Goal: Participate in discussion: Engage in conversation with other users on a specific topic

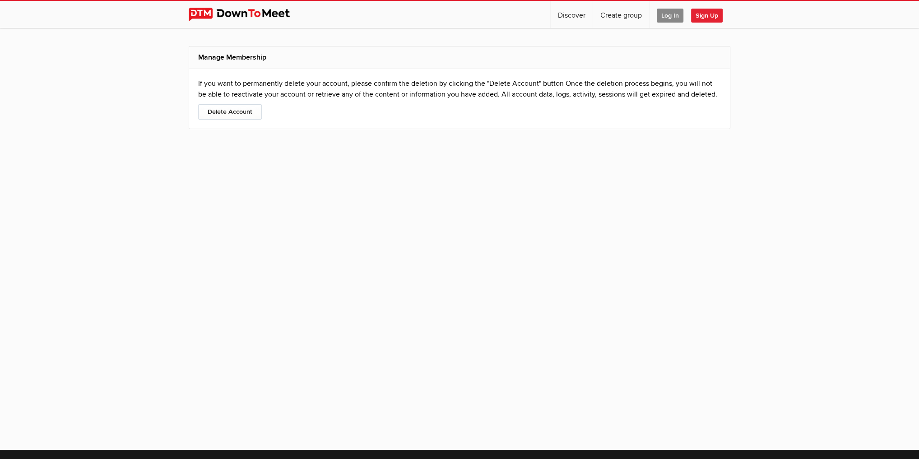
click at [670, 17] on span "Log In" at bounding box center [670, 16] width 27 height 14
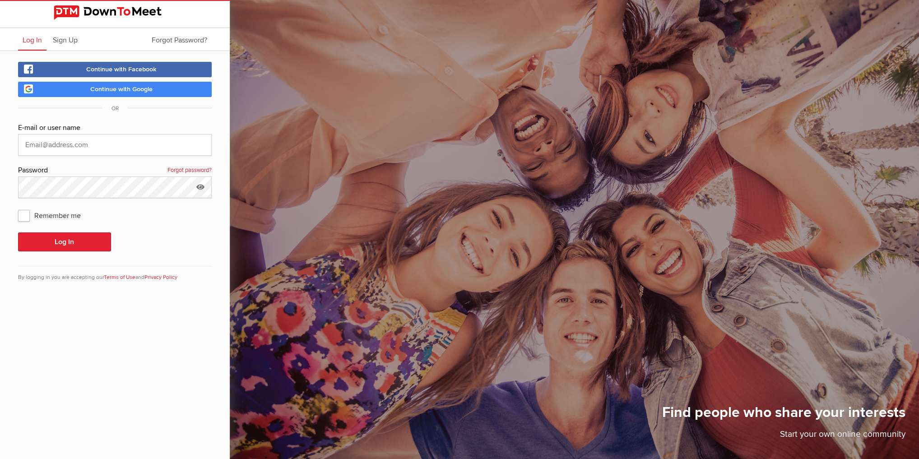
type input "[EMAIL_ADDRESS][DOMAIN_NAME]"
click at [108, 90] on span "Continue with Google" at bounding box center [121, 89] width 62 height 8
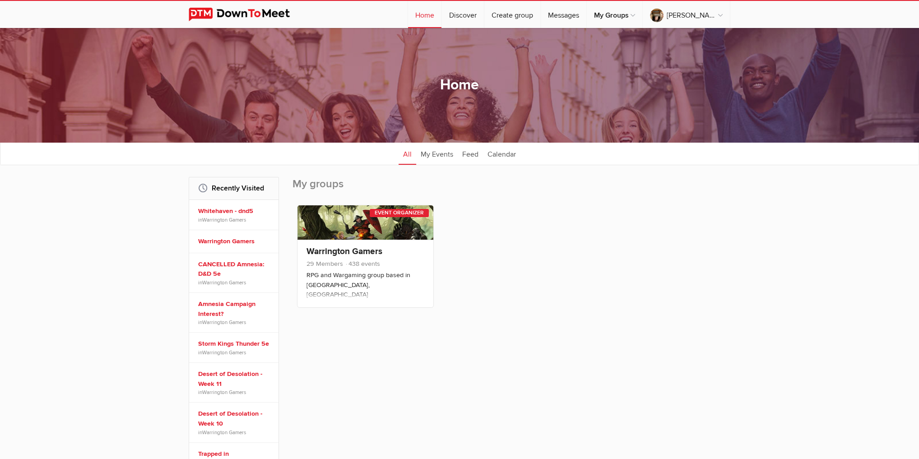
click at [383, 217] on link at bounding box center [366, 222] width 136 height 34
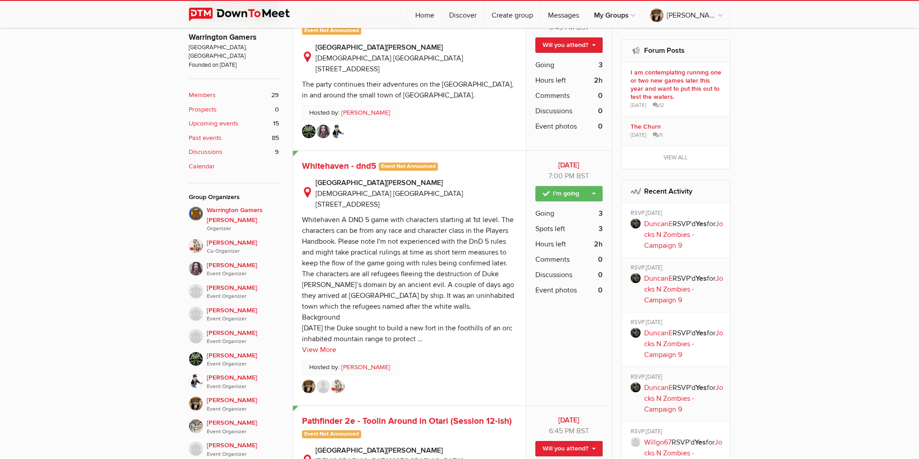
scroll to position [361, 0]
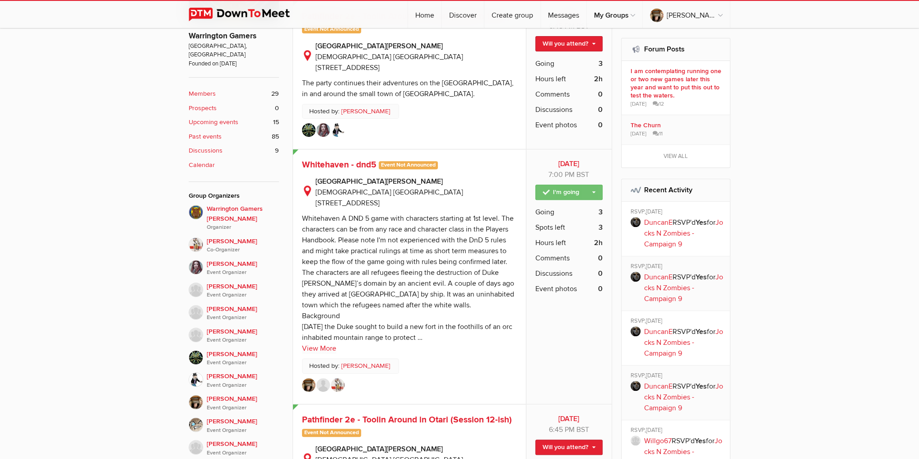
click at [590, 191] on link "I'm going" at bounding box center [568, 192] width 67 height 15
click at [550, 226] on link "Not going" at bounding box center [561, 226] width 81 height 14
click at [339, 163] on span "Whitehaven - dnd5" at bounding box center [339, 164] width 74 height 11
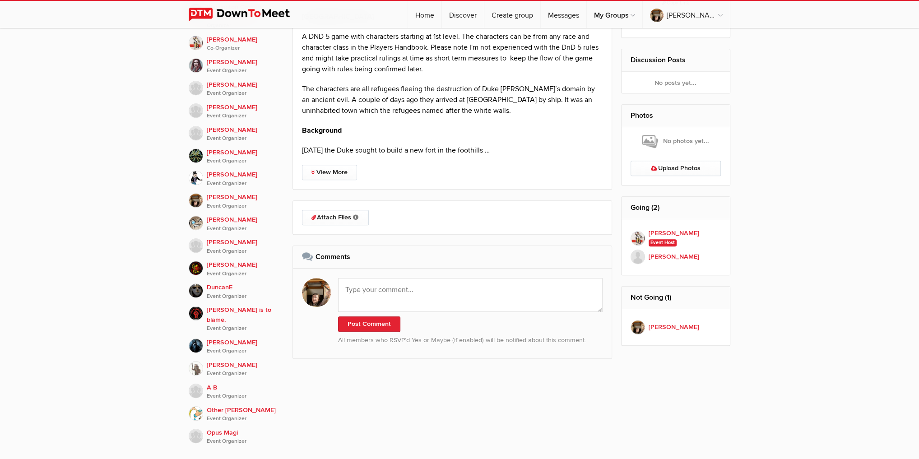
scroll to position [578, 0]
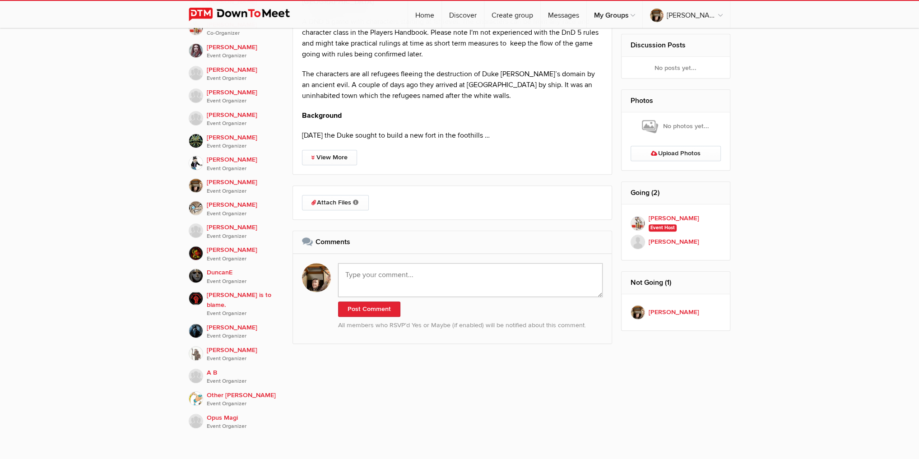
click at [389, 266] on textarea at bounding box center [470, 280] width 265 height 34
type textarea "Posted in Discord my apologies for not being able to play tonight. Char sheets …"
click at [343, 202] on link "Attach Files Organizers can attach event-related files either before or after t…" at bounding box center [335, 202] width 67 height 15
type input "C:\fakepath\[PERSON_NAME] abilities.pdf"
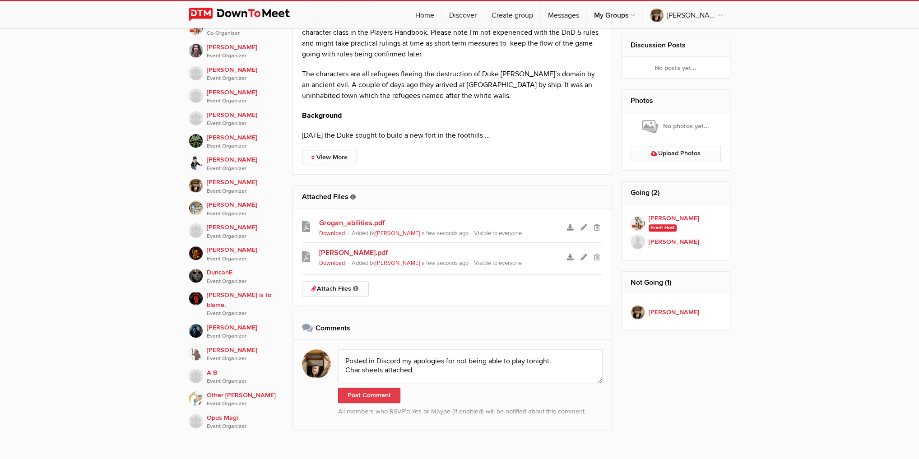
click at [360, 393] on button "Post Comment" at bounding box center [369, 395] width 62 height 15
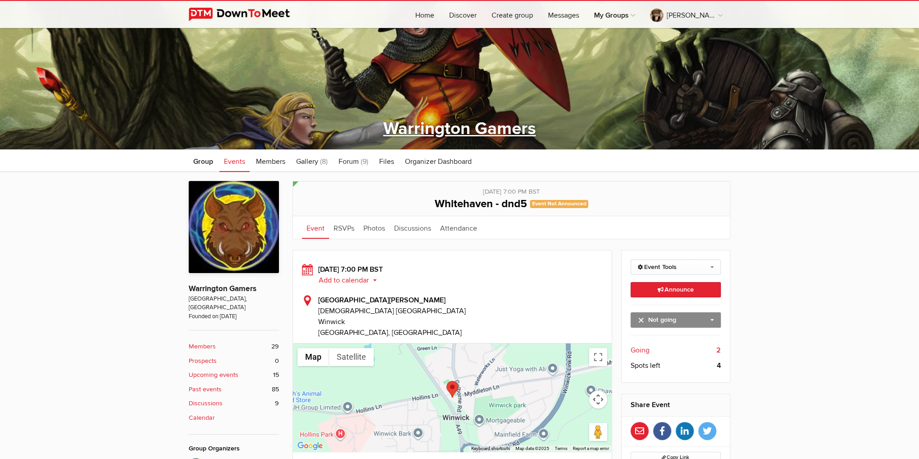
scroll to position [0, 0]
